Goal: Check status: Check status

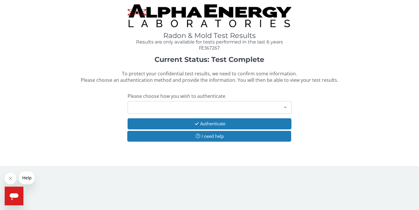
click at [285, 104] on div at bounding box center [285, 106] width 12 height 11
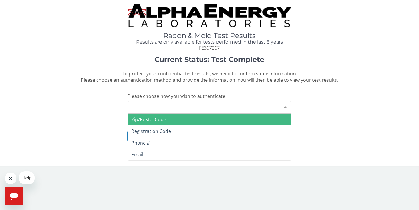
click at [204, 107] on div "Please make a selection" at bounding box center [209, 107] width 164 height 13
click at [182, 118] on span "Zip/Postal Code" at bounding box center [209, 120] width 163 height 12
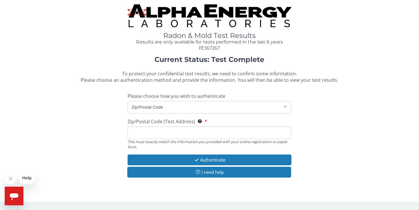
click at [165, 132] on input "Zip/Postal Code (Test Address) This must exactly match the information you prov…" at bounding box center [209, 133] width 164 height 13
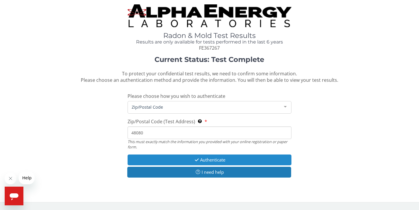
type input "48080"
click at [212, 160] on button "Authenticate" at bounding box center [209, 160] width 164 height 11
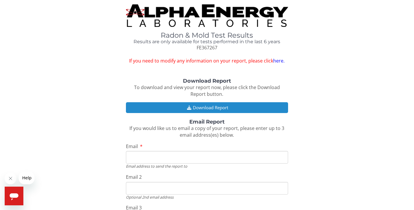
click at [195, 106] on button "Download Report" at bounding box center [207, 107] width 162 height 11
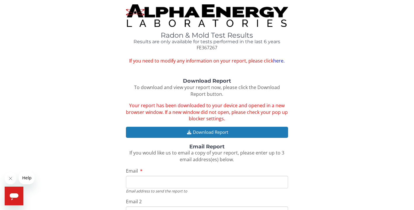
click at [87, 49] on div "Radon & Mold Test Results Results are only available for tests performed in the…" at bounding box center [206, 34] width 405 height 60
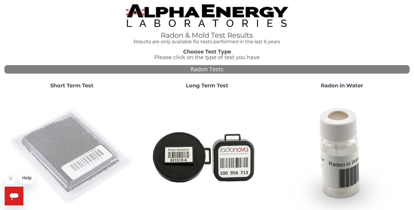
click at [81, 137] on img at bounding box center [72, 157] width 126 height 126
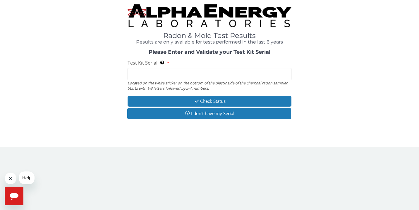
click at [161, 76] on input "Test Kit Serial Located on the white sticker on the bottom of the plastic side …" at bounding box center [209, 74] width 164 height 13
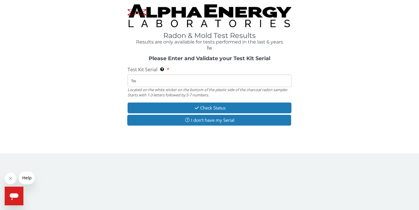
type input "f"
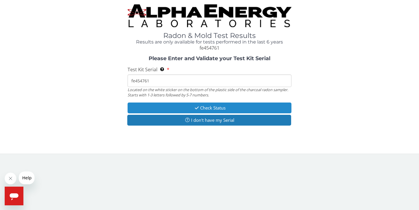
type input "fe454761"
click at [210, 105] on button "Check Status" at bounding box center [209, 108] width 164 height 11
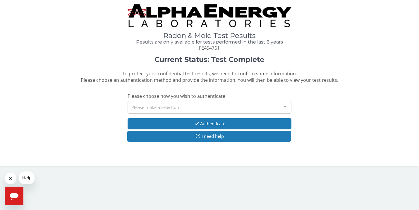
click at [284, 105] on div at bounding box center [285, 106] width 12 height 11
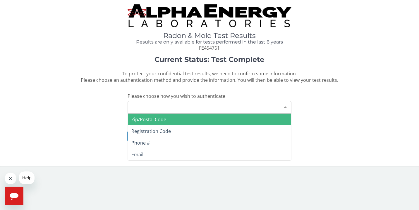
click at [174, 120] on span "Zip/Postal Code" at bounding box center [209, 120] width 163 height 12
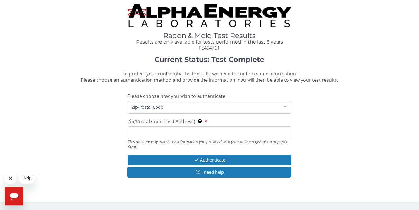
drag, startPoint x: 163, startPoint y: 134, endPoint x: 163, endPoint y: 127, distance: 7.3
click at [163, 134] on input "Zip/Postal Code (Test Address) This must exactly match the information you prov…" at bounding box center [209, 133] width 164 height 13
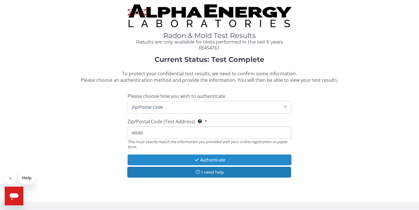
type input "48080"
click at [201, 158] on button "Authenticate" at bounding box center [209, 160] width 164 height 11
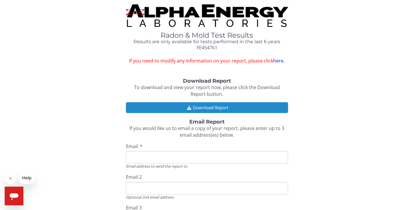
click at [205, 106] on button "Download Report" at bounding box center [207, 107] width 162 height 11
